Goal: Entertainment & Leisure: Browse casually

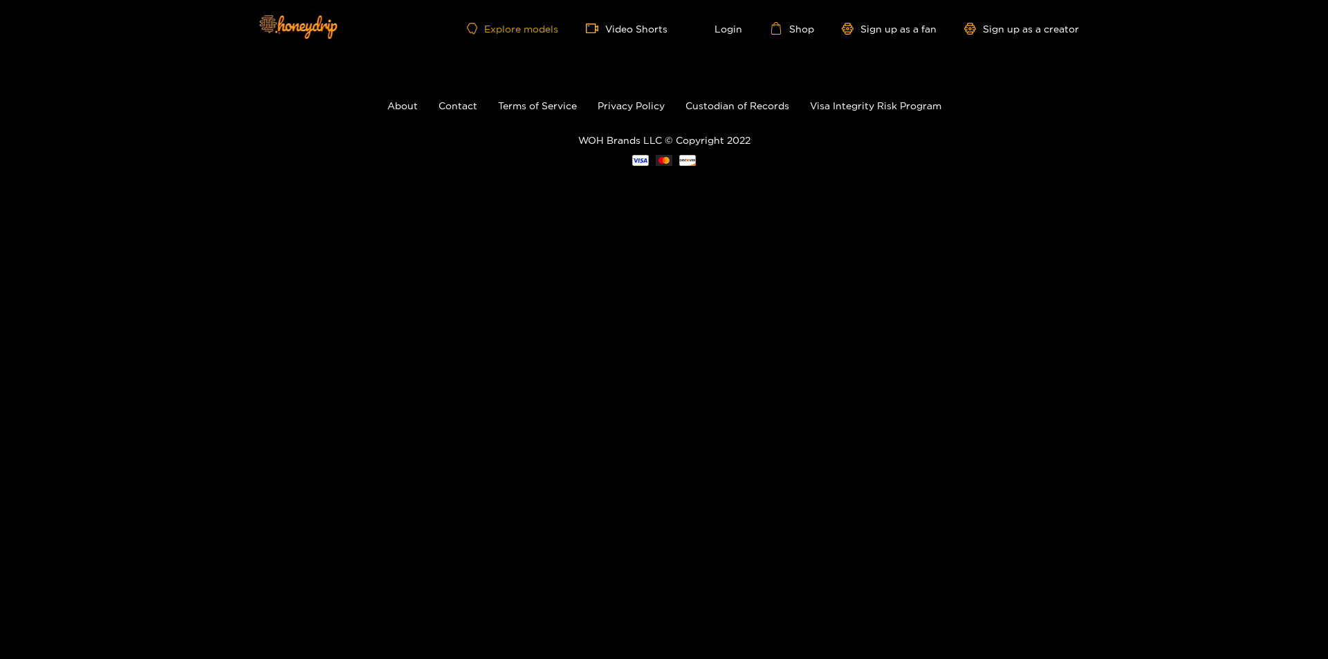
click at [547, 32] on link "Explore models" at bounding box center [512, 29] width 91 height 12
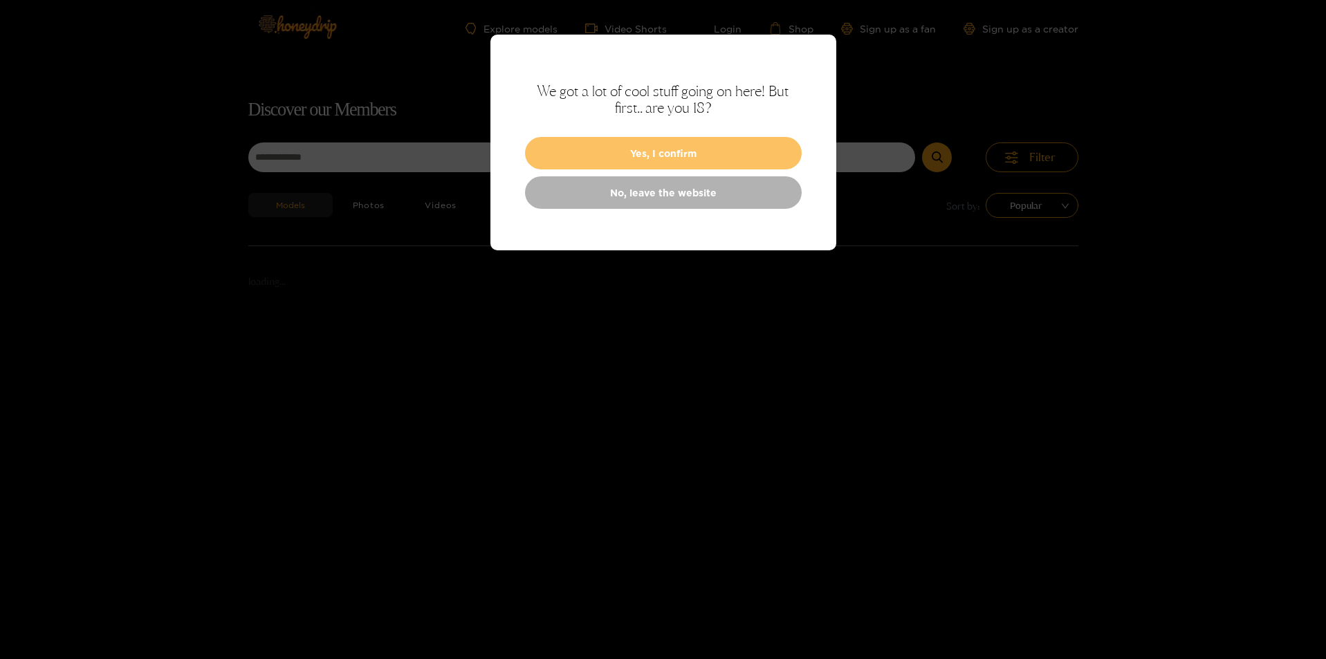
click at [647, 156] on button "Yes, I confirm" at bounding box center [663, 153] width 277 height 33
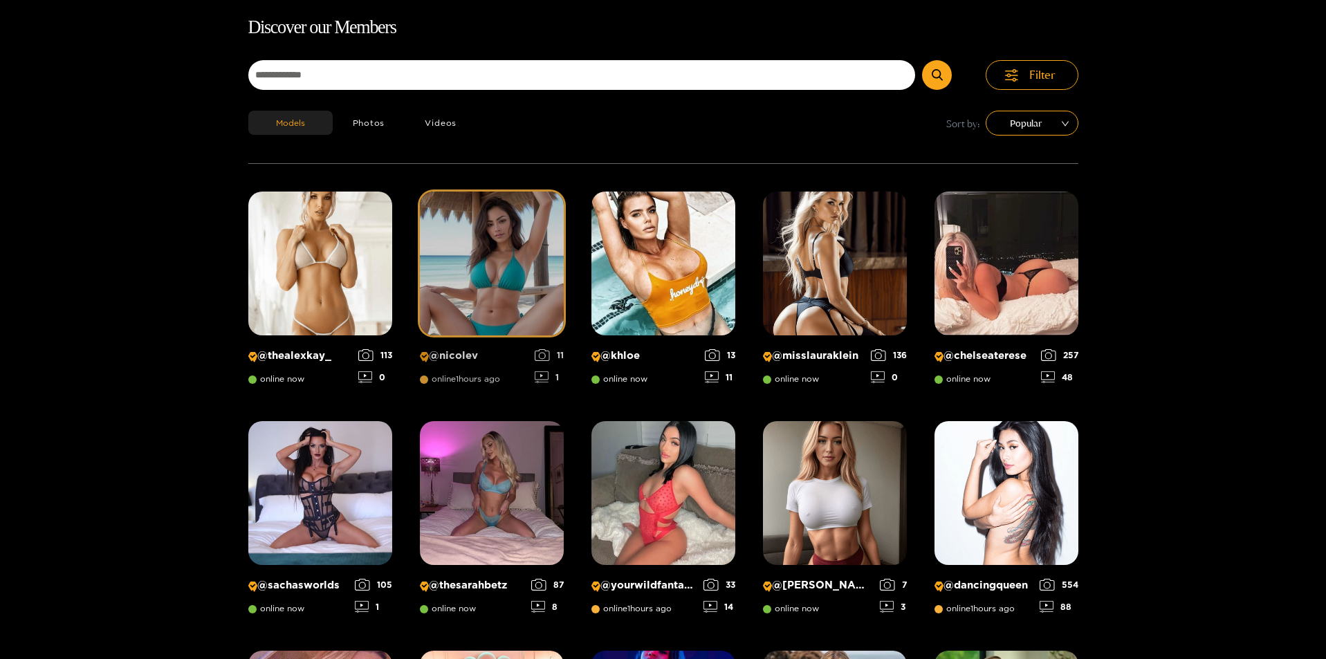
scroll to position [89, 0]
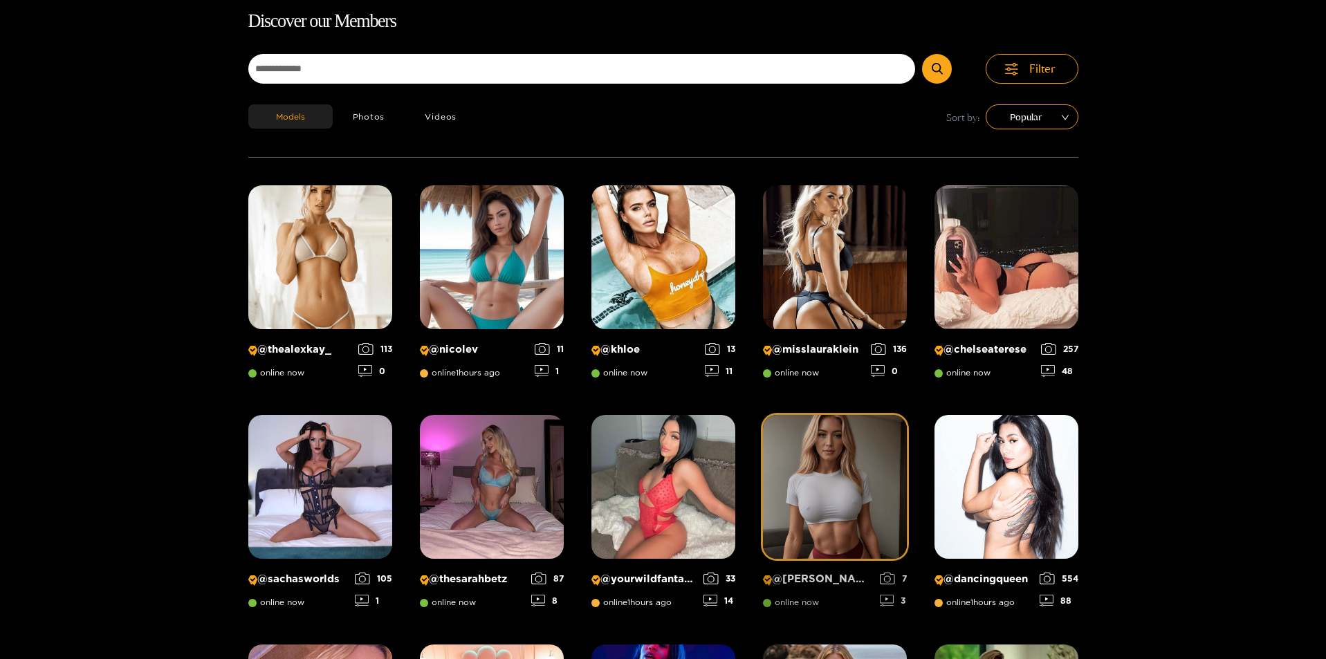
click at [812, 512] on img at bounding box center [835, 487] width 144 height 144
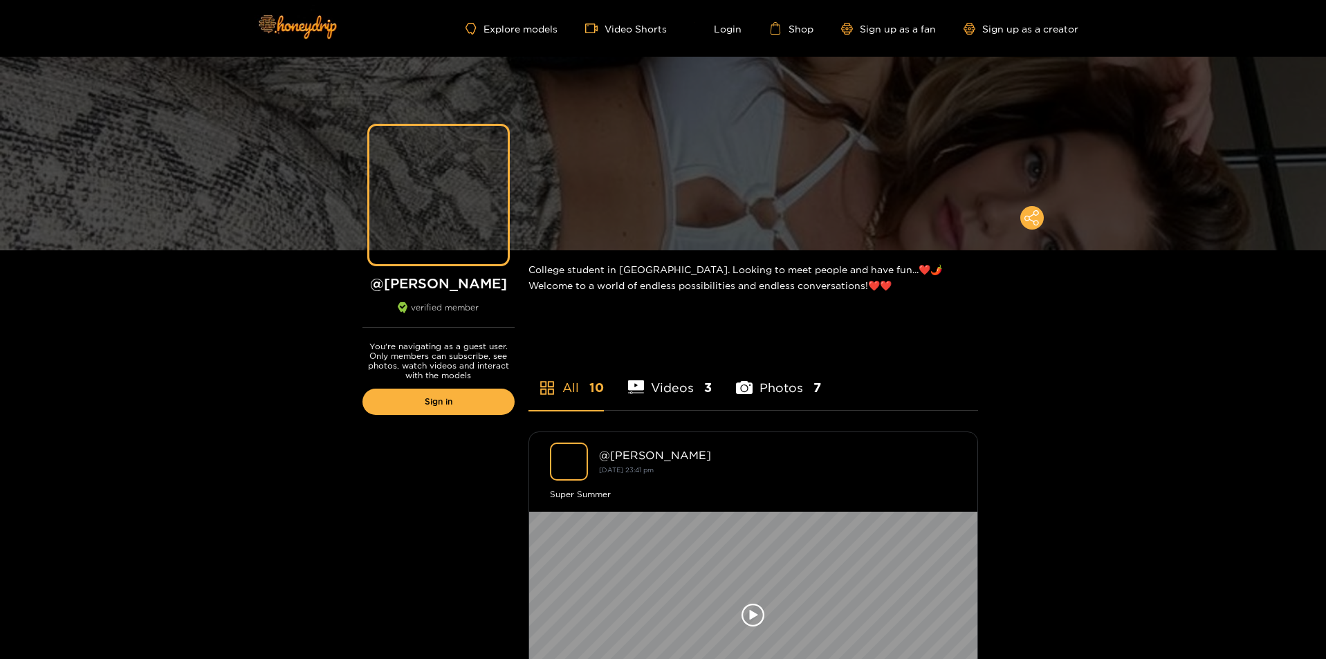
scroll to position [346, 0]
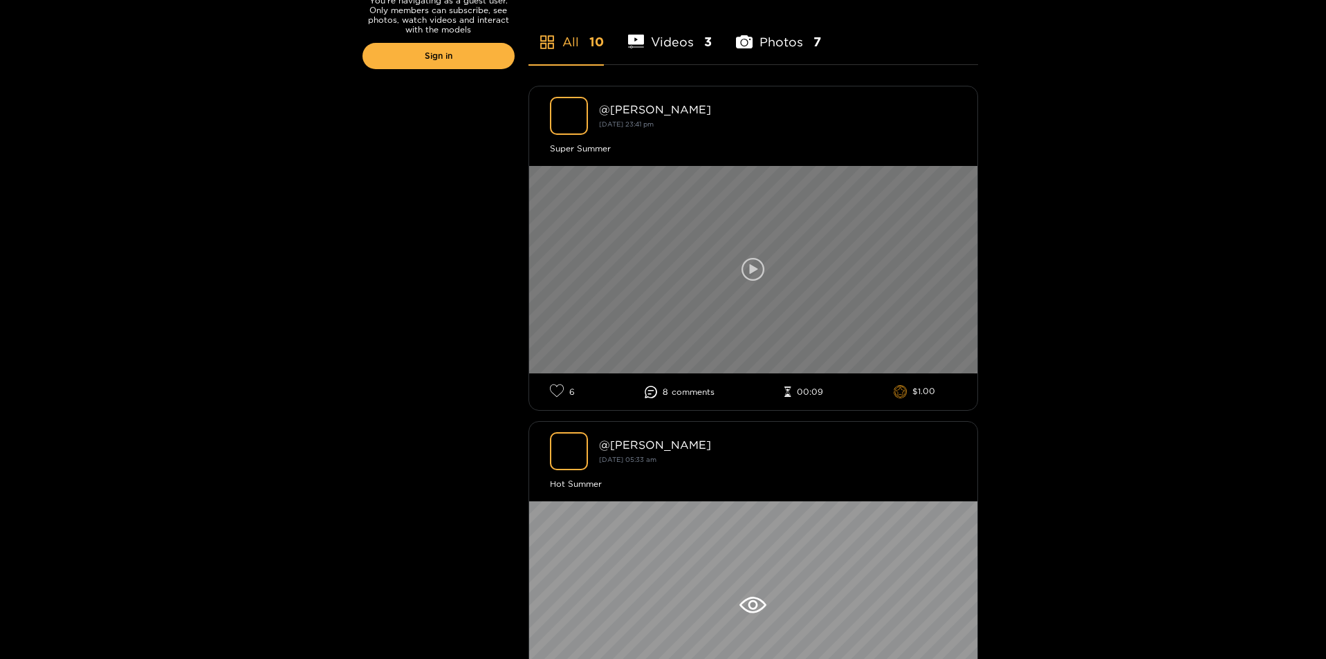
click at [758, 269] on icon at bounding box center [753, 270] width 24 height 24
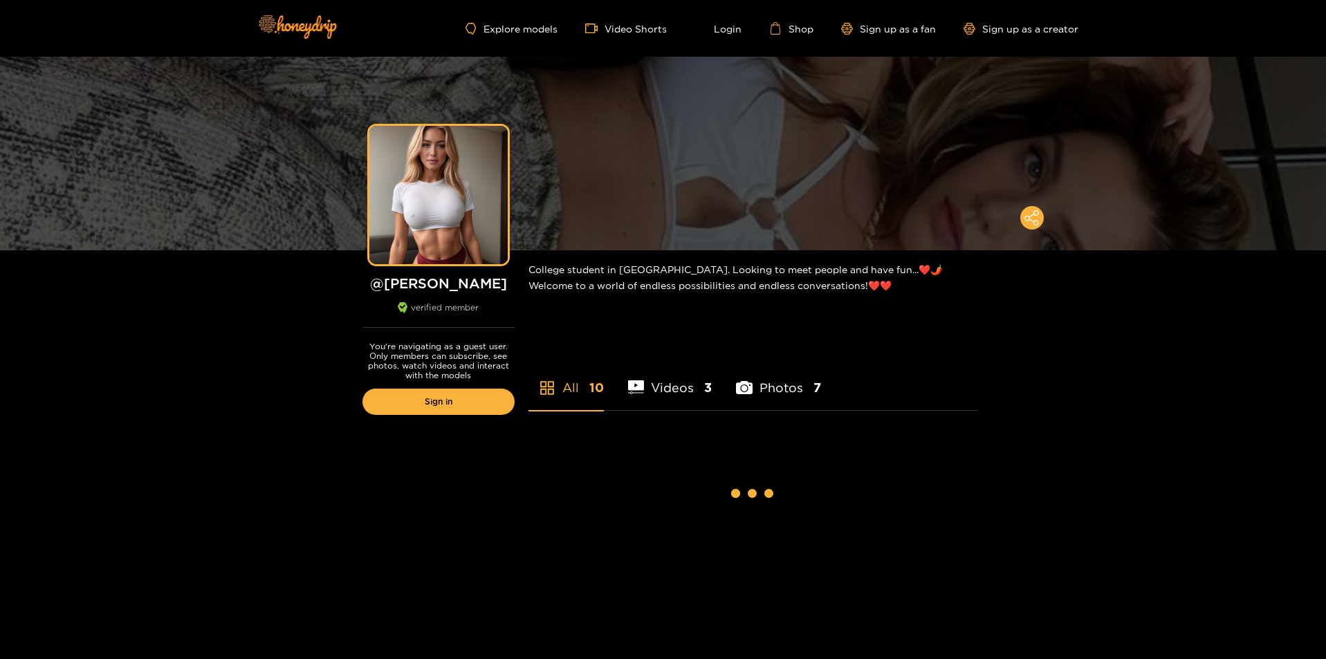
click at [765, 389] on li "Photos 7" at bounding box center [778, 379] width 85 height 62
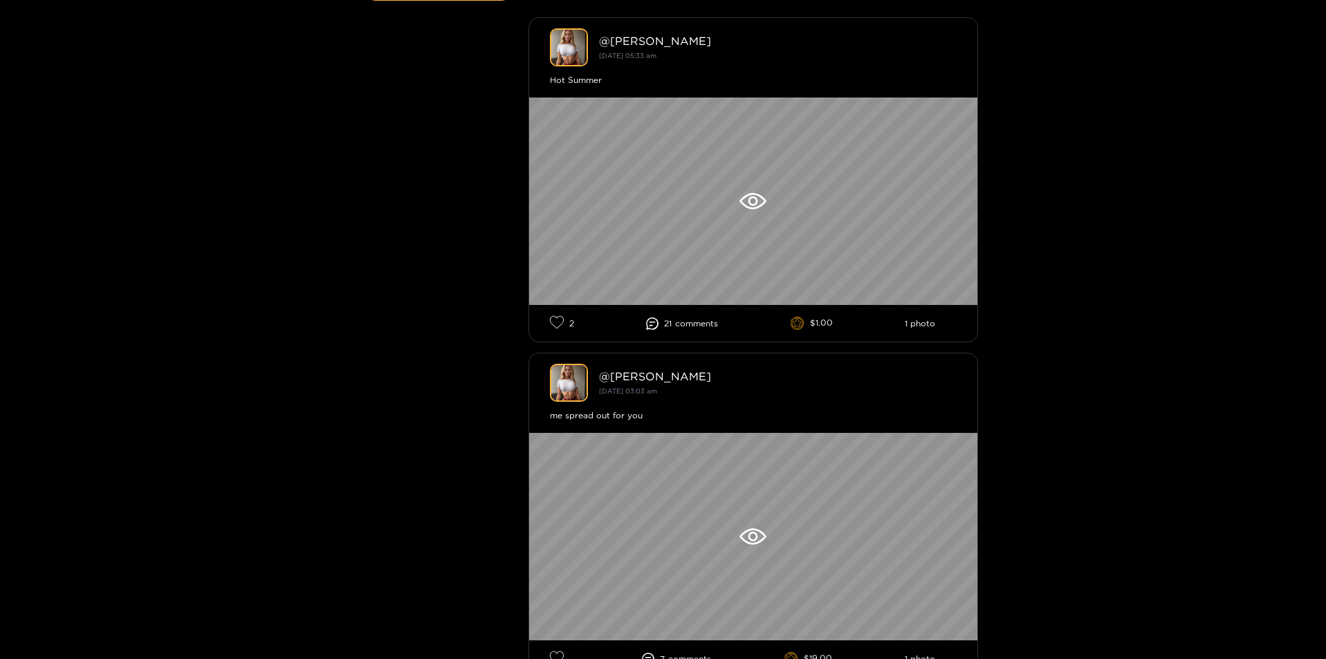
scroll to position [415, 0]
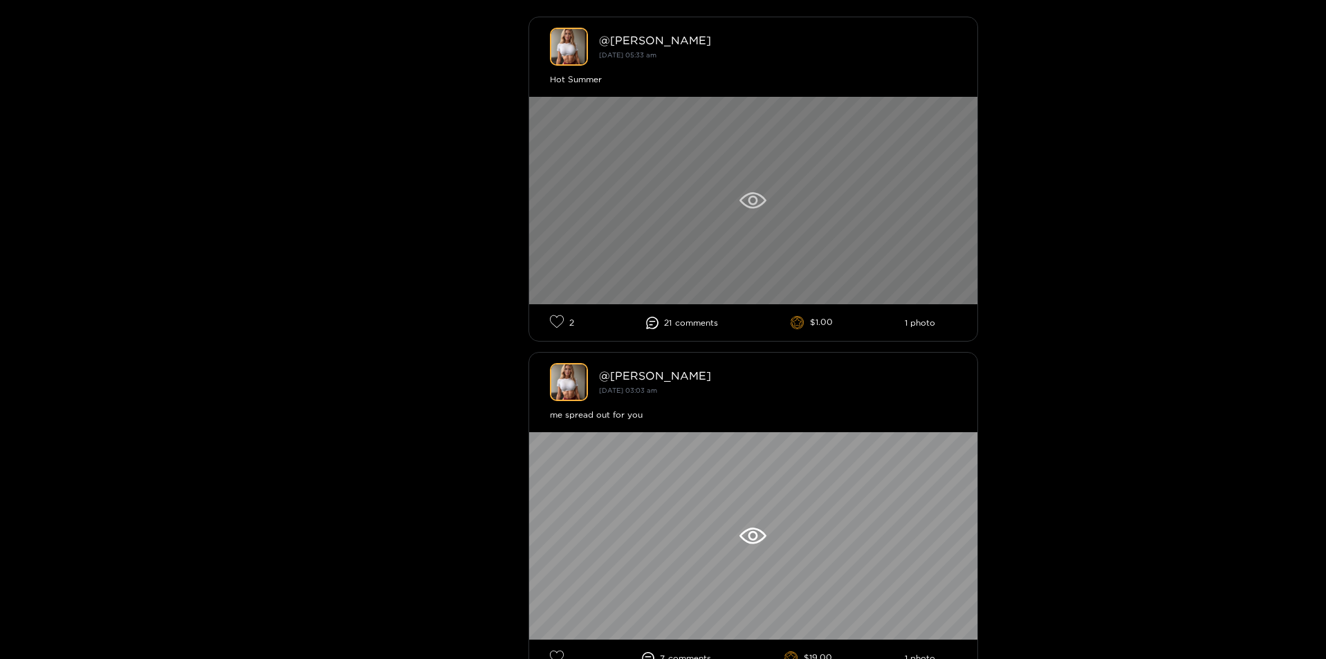
click at [738, 196] on div at bounding box center [753, 201] width 448 height 208
